Goal: Navigation & Orientation: Find specific page/section

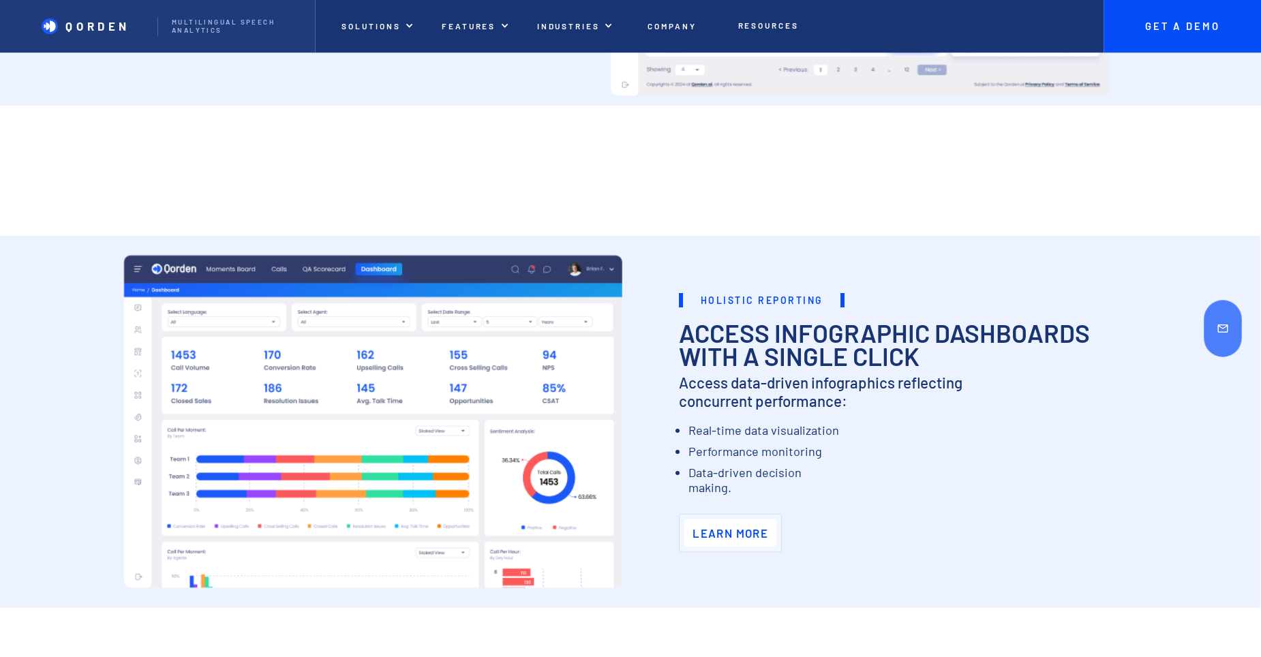
scroll to position [2819, 0]
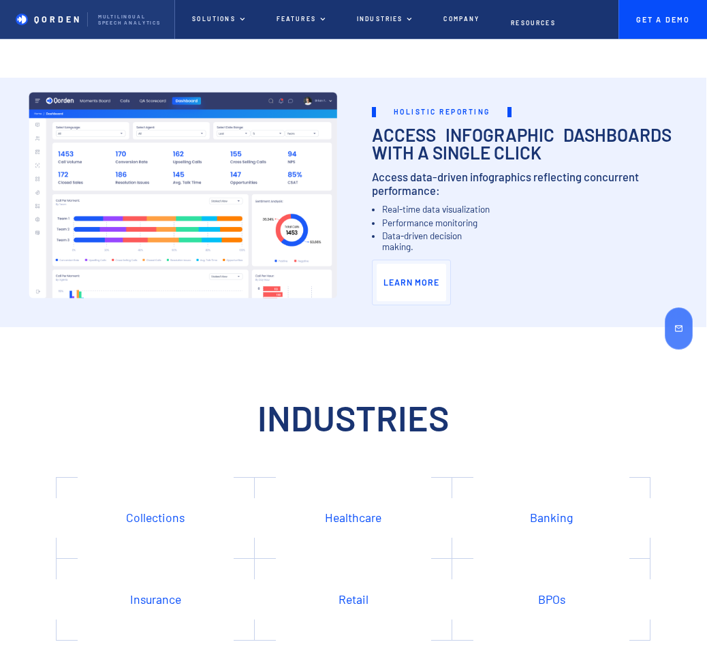
click at [589, 72] on div "Holistic Reporting ‍ Access Infographic Dashboards with a single click Access d…" at bounding box center [354, 180] width 651 height 271
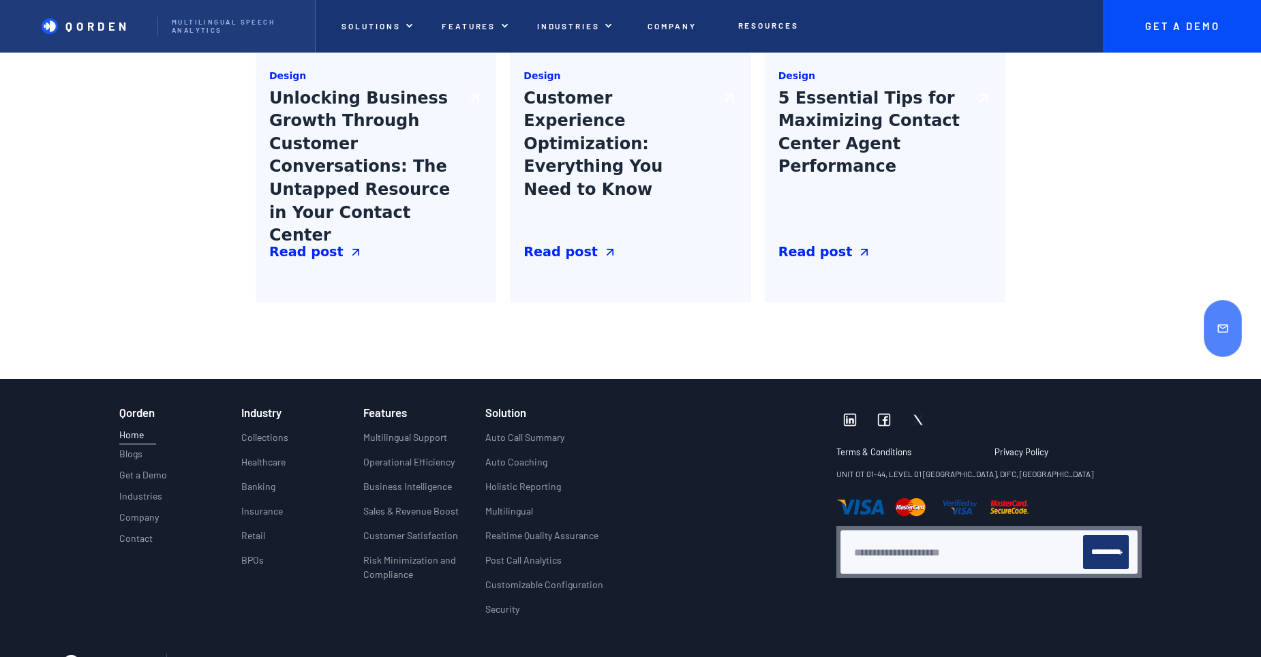
scroll to position [5204, 0]
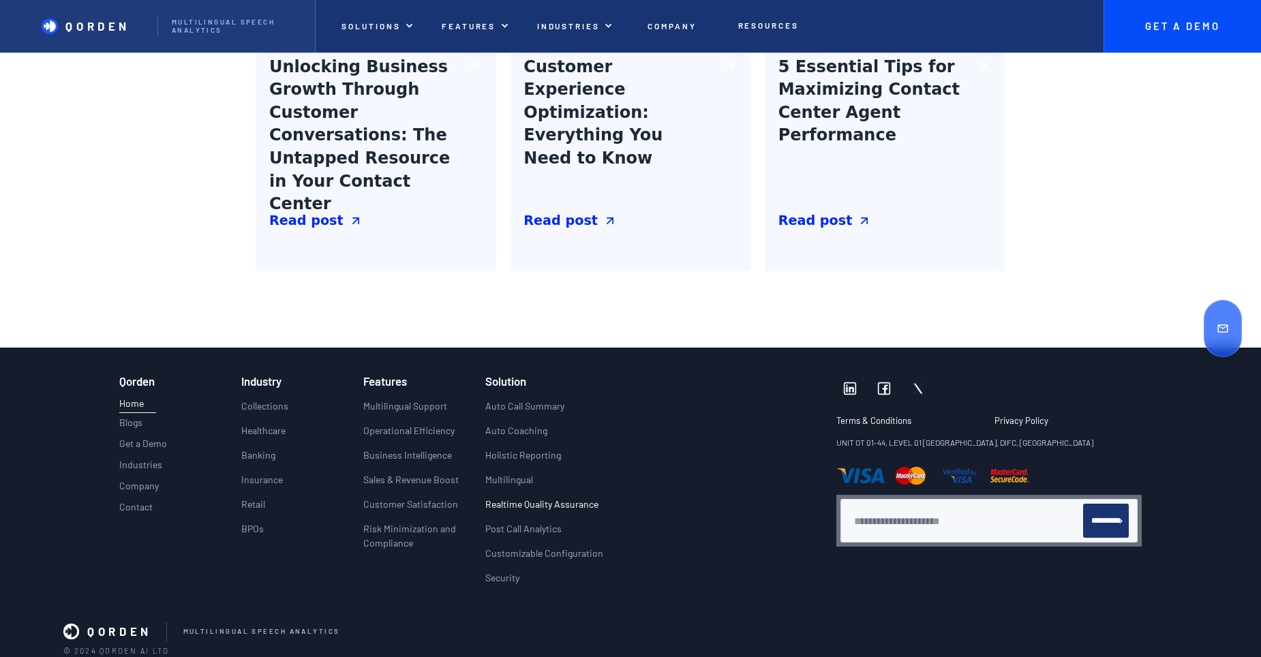
click at [549, 509] on p "Realtime Quality Assurance" at bounding box center [541, 504] width 113 height 14
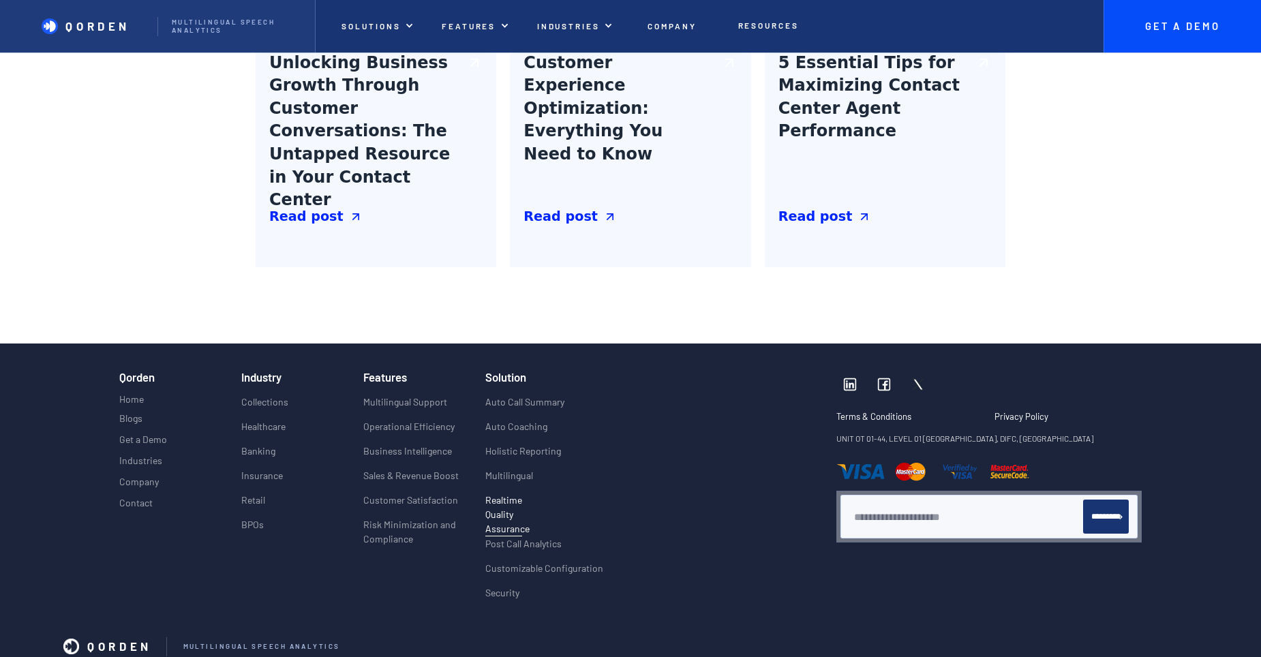
scroll to position [1908, 0]
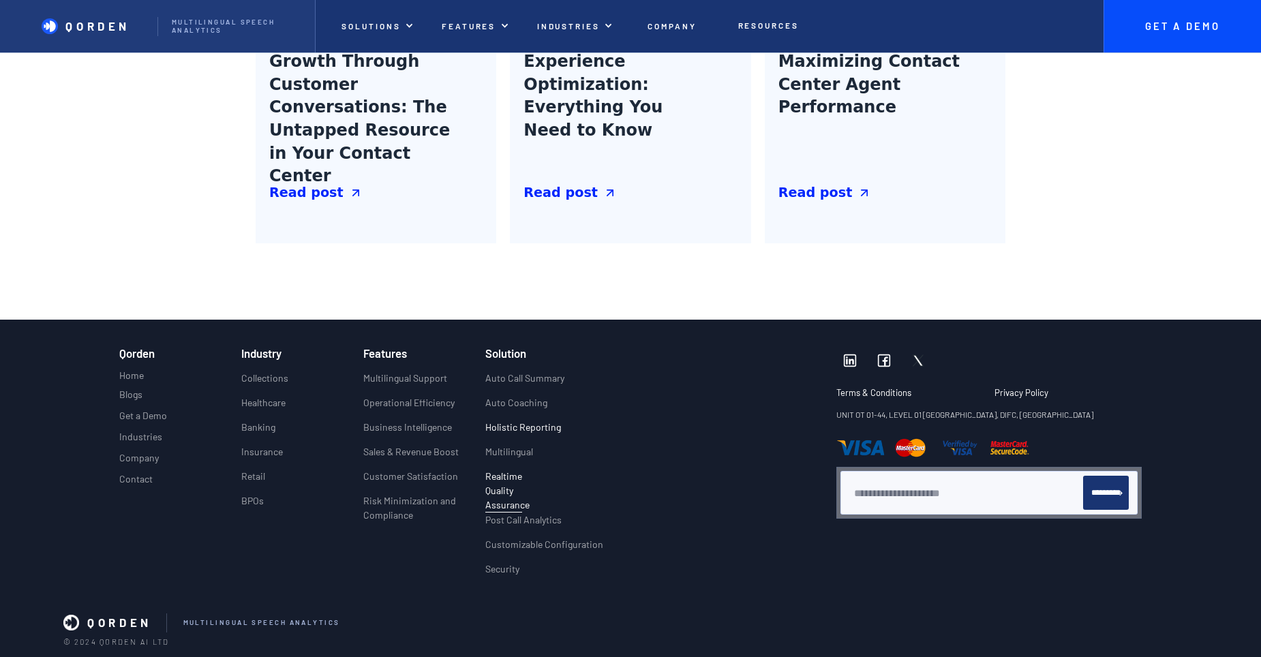
click at [552, 431] on p "Holistic Reporting" at bounding box center [523, 427] width 76 height 14
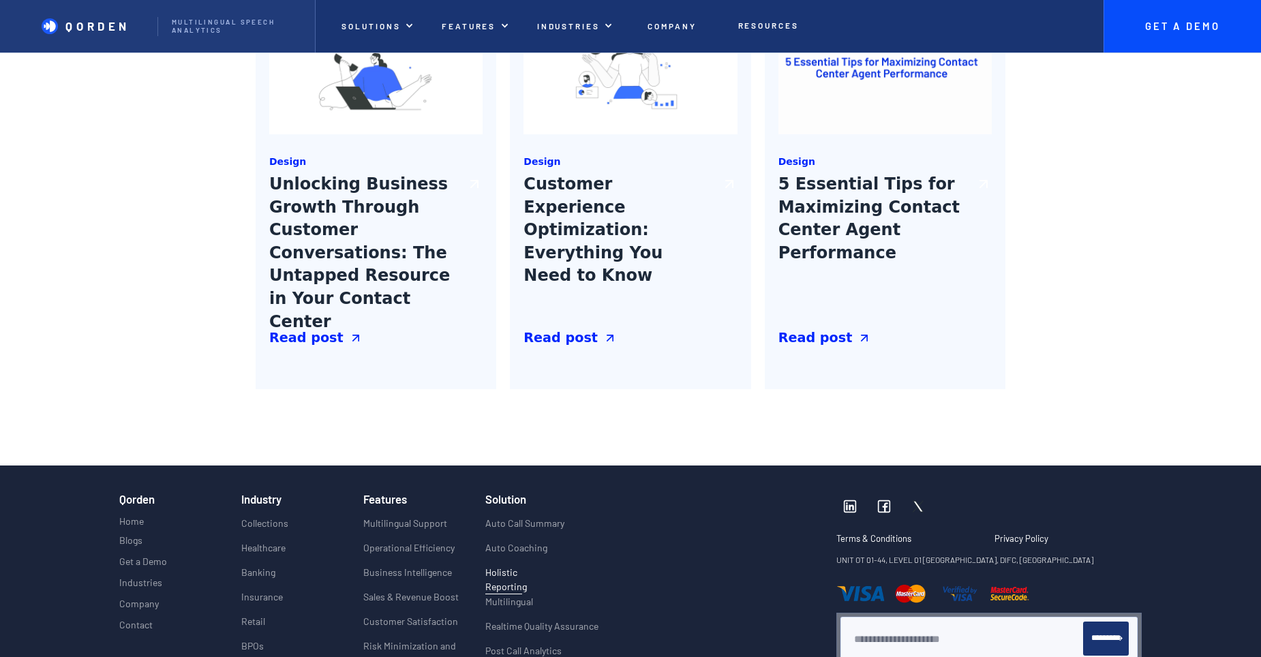
scroll to position [2129, 0]
